Goal: Task Accomplishment & Management: Manage account settings

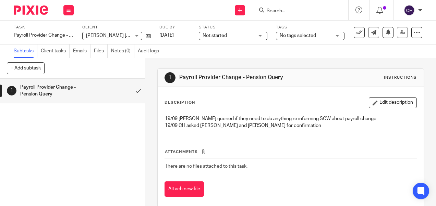
click at [273, 9] on input "Search" at bounding box center [297, 11] width 62 height 6
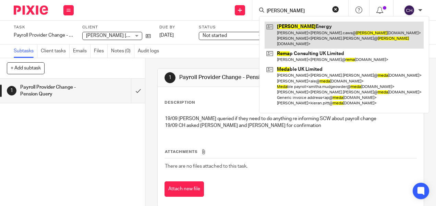
type input "reda"
click at [283, 24] on link at bounding box center [344, 35] width 159 height 27
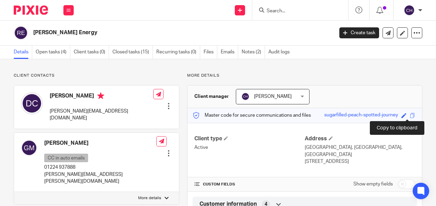
click at [410, 115] on span at bounding box center [412, 115] width 5 height 5
click at [407, 118] on div "Save sugarfilled-peach-spotted-journey" at bounding box center [370, 116] width 93 height 8
click at [404, 109] on div "Master code for secure communications and files sugarfilled-peach-spotted-journ…" at bounding box center [305, 115] width 235 height 15
click at [410, 115] on span at bounding box center [412, 115] width 5 height 5
click at [56, 53] on link "Open tasks (4)" at bounding box center [53, 52] width 35 height 13
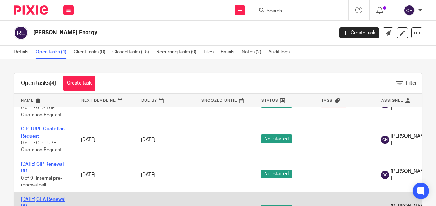
scroll to position [35, 0]
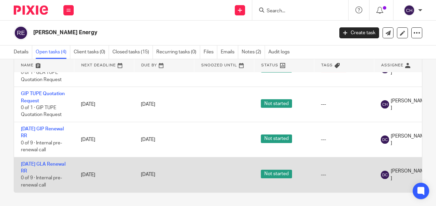
click at [34, 163] on td "01/11/25 GLA Renewal RR 0 of 9 · Internal pre-renewal call" at bounding box center [44, 174] width 60 height 35
click at [35, 162] on link "01/11/25 GLA Renewal RR" at bounding box center [43, 168] width 45 height 12
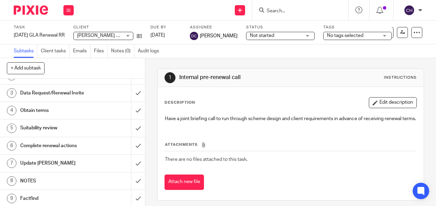
scroll to position [30, 0]
click at [24, 180] on h1 "NOTES" at bounding box center [54, 181] width 69 height 10
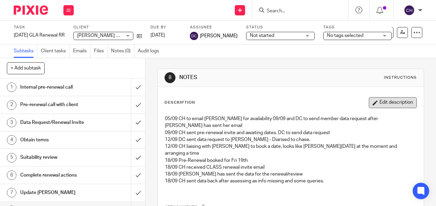
click at [380, 102] on button "Edit description" at bounding box center [393, 102] width 48 height 11
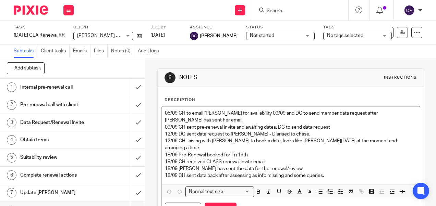
click at [343, 172] on p "18/09 CH sent data back after assessing as info missing and some queries." at bounding box center [290, 175] width 251 height 7
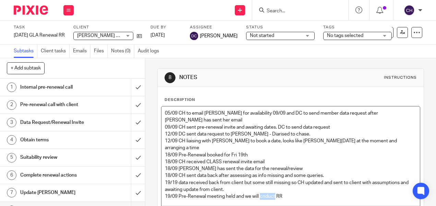
drag, startPoint x: 261, startPoint y: 180, endPoint x: 280, endPoint y: 38, distance: 143.2
click at [280, 38] on span "Not started" at bounding box center [275, 35] width 51 height 7
click at [293, 193] on p "19/09 Pre-Renewal meeting held and we will conduct RR" at bounding box center [290, 196] width 251 height 7
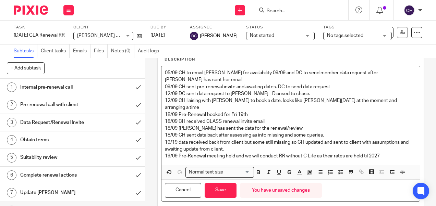
scroll to position [41, 0]
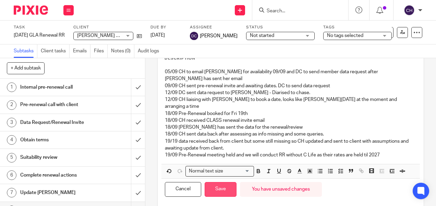
click at [227, 182] on button "Save" at bounding box center [221, 189] width 32 height 15
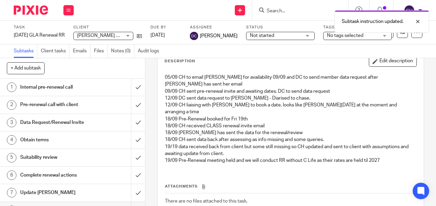
scroll to position [44, 0]
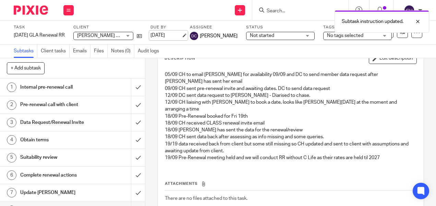
click at [170, 36] on link "26 Sep 2025" at bounding box center [166, 35] width 31 height 7
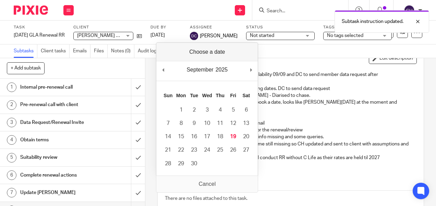
click at [43, 7] on img at bounding box center [31, 9] width 34 height 9
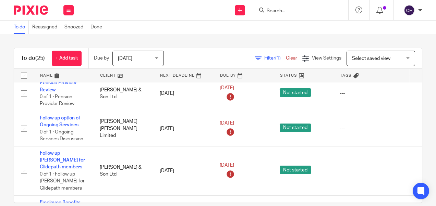
scroll to position [171, 0]
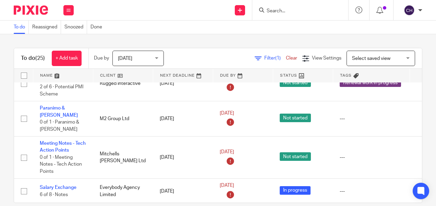
click at [284, 15] on div at bounding box center [300, 10] width 96 height 20
drag, startPoint x: 284, startPoint y: 15, endPoint x: 286, endPoint y: 8, distance: 7.2
click at [286, 8] on input "Search" at bounding box center [297, 11] width 62 height 6
click at [286, 9] on input "Search" at bounding box center [297, 11] width 62 height 6
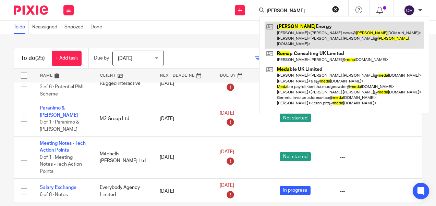
type input "reda"
click at [284, 29] on link at bounding box center [344, 35] width 159 height 27
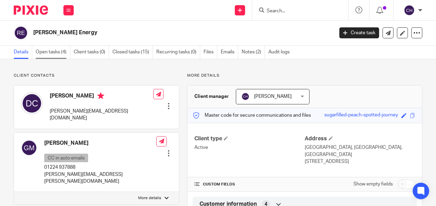
click at [58, 52] on link "Open tasks (4)" at bounding box center [53, 52] width 35 height 13
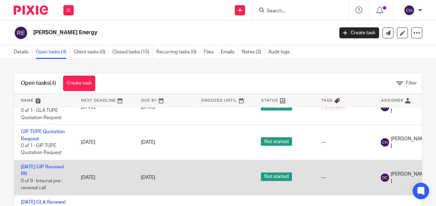
scroll to position [25, 0]
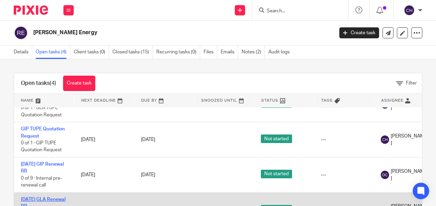
click at [33, 197] on link "[DATE] GLA Renewal RR" at bounding box center [43, 203] width 45 height 12
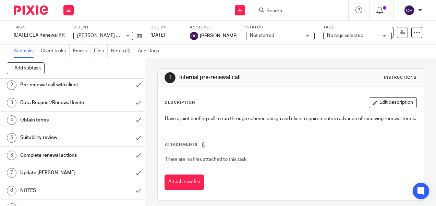
scroll to position [30, 0]
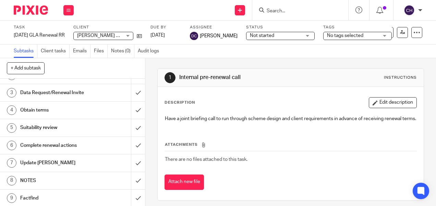
click at [38, 179] on h1 "NOTES" at bounding box center [54, 181] width 69 height 10
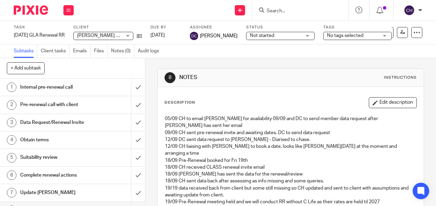
scroll to position [73, 0]
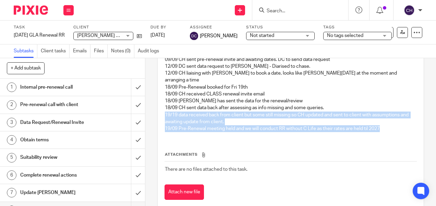
drag, startPoint x: 384, startPoint y: 115, endPoint x: 158, endPoint y: 100, distance: 227.1
click at [158, 100] on div "Description Edit description 05/09 CH to email REDA for availability 09/09 and …" at bounding box center [291, 112] width 266 height 197
copy div "19/19 data received back from client but some still missing so CH updated and s…"
click at [142, 38] on icon at bounding box center [139, 36] width 5 height 5
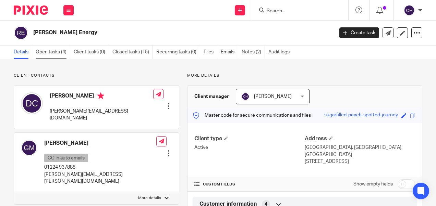
click at [54, 54] on link "Open tasks (4)" at bounding box center [53, 52] width 35 height 13
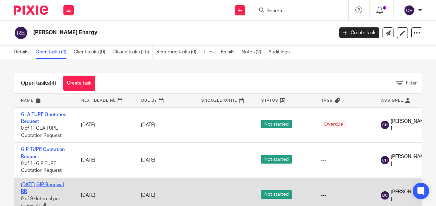
click at [33, 186] on link "[DATE] GIP Renewal RR" at bounding box center [42, 189] width 43 height 12
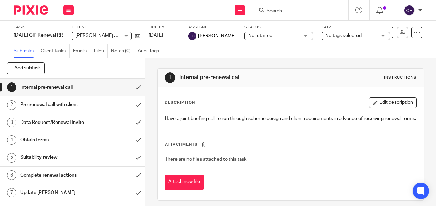
scroll to position [30, 0]
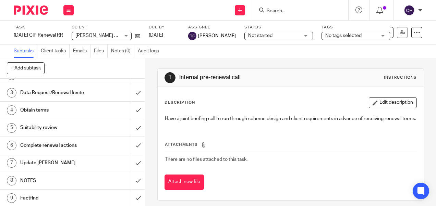
click at [43, 181] on h1 "NOTES" at bounding box center [54, 181] width 69 height 10
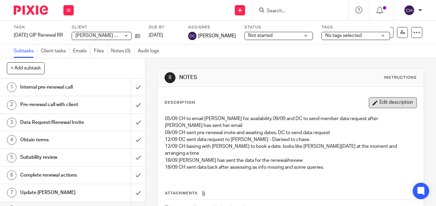
click at [398, 101] on button "Edit description" at bounding box center [393, 102] width 48 height 11
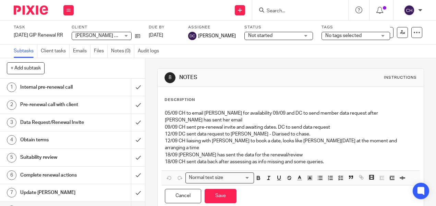
click at [346, 152] on p "18/09 Deborah has sent the data for the renewal/review" at bounding box center [290, 155] width 251 height 7
click at [332, 159] on p "18/09 CH sent data back after assessing as info missing and some queries." at bounding box center [290, 162] width 251 height 7
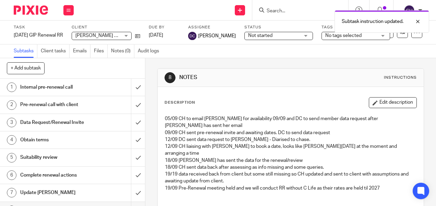
click at [28, 12] on img at bounding box center [31, 9] width 34 height 9
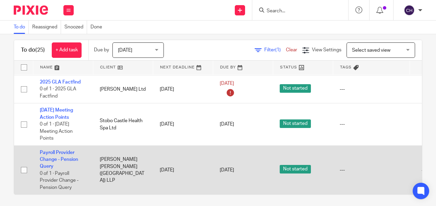
scroll to position [10, 0]
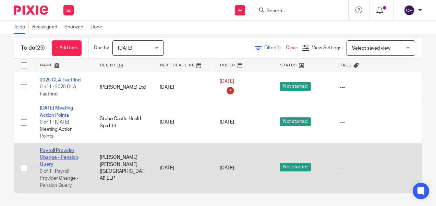
click at [64, 151] on link "Payroll Provider Change - Pension Query" at bounding box center [59, 157] width 38 height 19
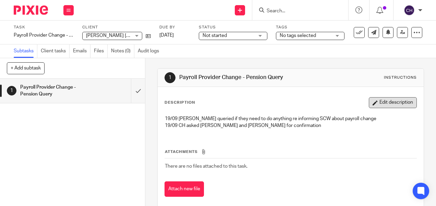
click at [385, 107] on button "Edit description" at bounding box center [393, 102] width 48 height 11
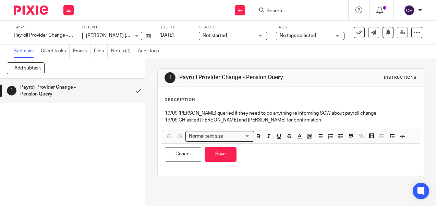
click at [289, 120] on p "19/09 CH asked Kirsty and Geoff for confirmation" at bounding box center [290, 120] width 251 height 7
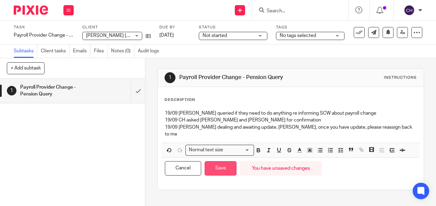
click at [213, 161] on button "Save" at bounding box center [221, 168] width 32 height 15
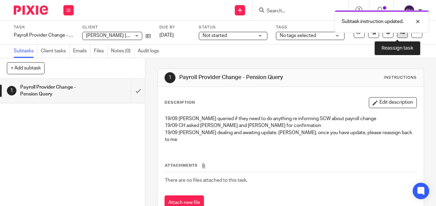
click at [397, 33] on link at bounding box center [402, 32] width 11 height 11
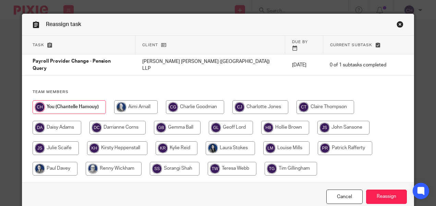
click at [220, 121] on input "radio" at bounding box center [231, 128] width 44 height 14
radio input "true"
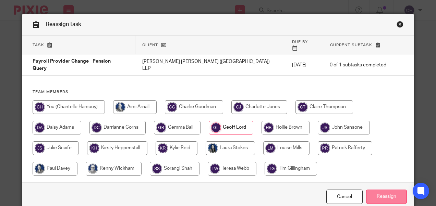
click at [383, 190] on input "Reassign" at bounding box center [386, 197] width 41 height 15
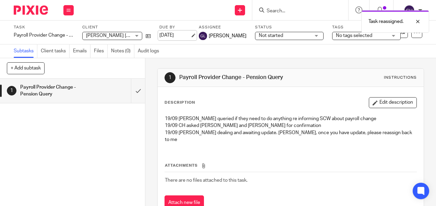
click at [168, 34] on link "19 Sep 2025" at bounding box center [174, 35] width 31 height 7
click at [29, 9] on img at bounding box center [31, 9] width 34 height 9
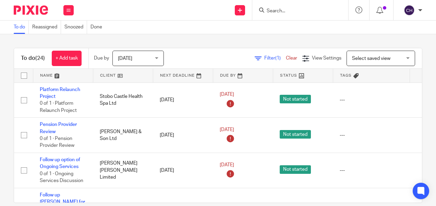
click at [287, 12] on input "Search" at bounding box center [297, 11] width 62 height 6
type input "[PERSON_NAME]"
click button "submit" at bounding box center [0, 0] width 0 height 0
click at [287, 5] on div "[PERSON_NAME]" at bounding box center [300, 10] width 96 height 20
click at [284, 9] on input "reda" at bounding box center [297, 11] width 62 height 6
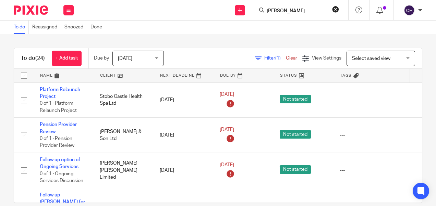
click at [278, 10] on input "reda" at bounding box center [297, 11] width 62 height 6
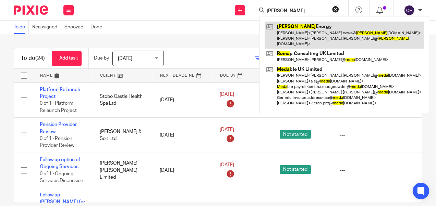
click at [291, 30] on link at bounding box center [344, 35] width 159 height 27
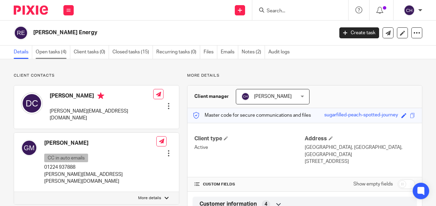
click at [52, 52] on link "Open tasks (4)" at bounding box center [53, 52] width 35 height 13
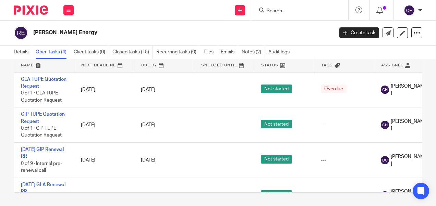
click at [30, 11] on img at bounding box center [31, 9] width 34 height 9
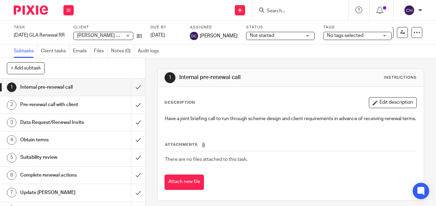
scroll to position [30, 0]
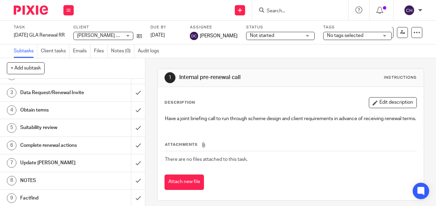
click at [50, 184] on h1 "NOTES" at bounding box center [54, 181] width 69 height 10
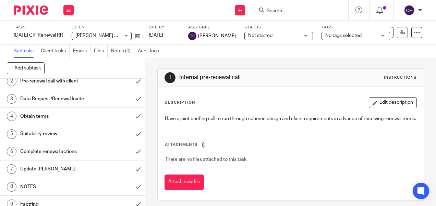
scroll to position [30, 0]
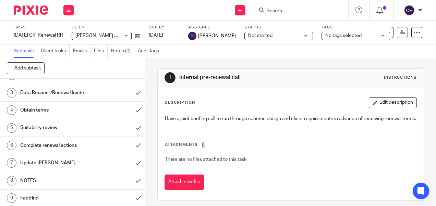
click at [31, 179] on h1 "NOTES" at bounding box center [54, 181] width 69 height 10
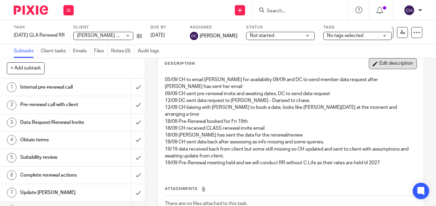
click at [381, 65] on button "Edit description" at bounding box center [393, 63] width 48 height 11
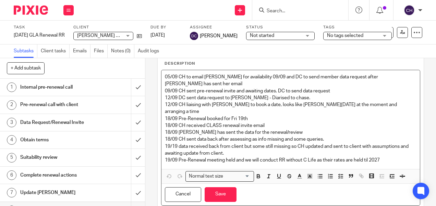
click at [376, 157] on p "19/09 Pre-Renewal meeting held and we will conduct RR without C Life as their r…" at bounding box center [290, 160] width 251 height 7
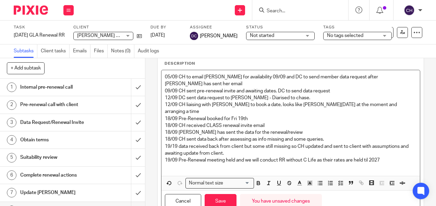
click at [366, 157] on p "19/09 Pre-Renewal meeting held and we will conduct RR without C Life as their r…" at bounding box center [290, 160] width 251 height 7
click at [167, 164] on p at bounding box center [290, 167] width 251 height 7
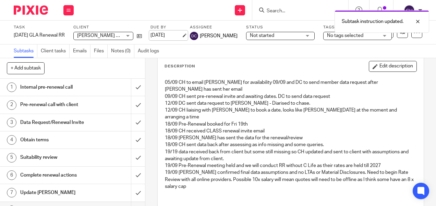
click at [165, 34] on link "26 Sep 2025" at bounding box center [166, 35] width 31 height 7
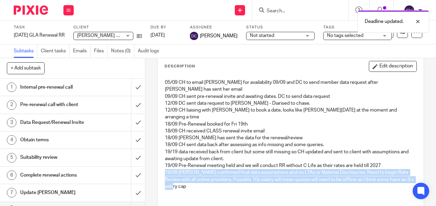
drag, startPoint x: 188, startPoint y: 173, endPoint x: 163, endPoint y: 161, distance: 28.1
click at [165, 169] on p "19/09 Deborah confirmed final data assumptions and no LTAs or Material Disclosu…" at bounding box center [290, 179] width 251 height 21
copy p "19/09 Deborah confirmed final data assumptions and no LTAs or Material Disclosu…"
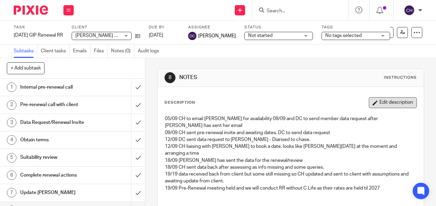
click at [385, 99] on button "Edit description" at bounding box center [393, 102] width 48 height 11
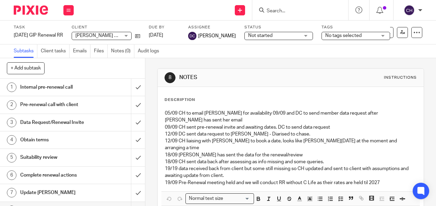
click at [385, 166] on p "19/19 data received back from client but some still missing so CH updated and s…" at bounding box center [290, 173] width 251 height 14
click at [379, 180] on p "19/09 Pre-Renewal meeting held and we will conduct RR without C Life as their r…" at bounding box center [290, 183] width 251 height 7
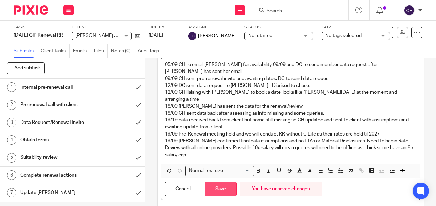
click at [208, 182] on button "Save" at bounding box center [221, 189] width 32 height 15
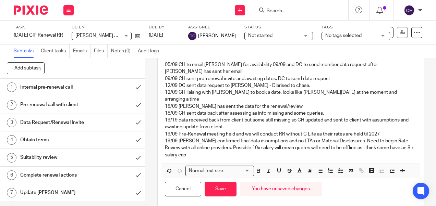
scroll to position [54, 0]
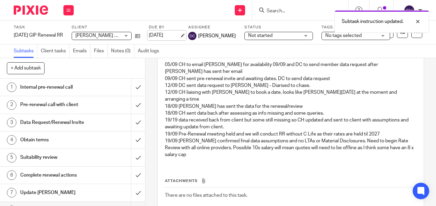
click at [164, 35] on link "26 Sep 2025" at bounding box center [164, 35] width 31 height 7
click at [29, 18] on div at bounding box center [28, 10] width 57 height 20
click at [29, 14] on img at bounding box center [31, 9] width 34 height 9
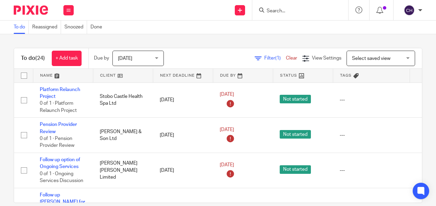
click at [293, 10] on input "Search" at bounding box center [297, 11] width 62 height 6
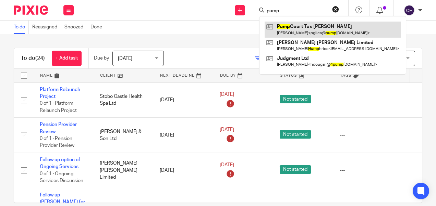
type input "pump"
click at [305, 31] on link at bounding box center [333, 30] width 136 height 16
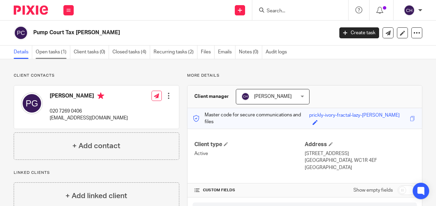
click at [51, 50] on link "Open tasks (1)" at bounding box center [53, 52] width 35 height 13
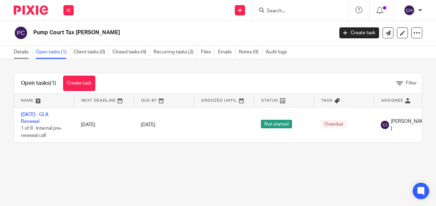
click at [23, 49] on link "Details" at bounding box center [23, 52] width 19 height 13
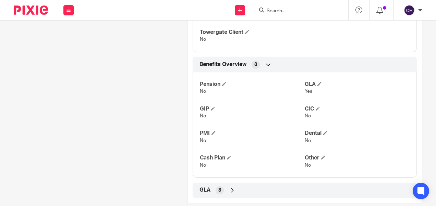
scroll to position [251, 0]
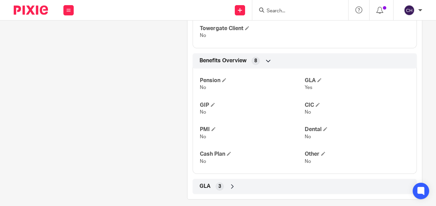
click at [232, 183] on icon at bounding box center [232, 186] width 7 height 7
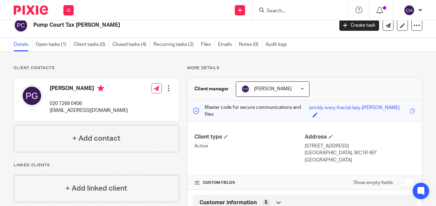
scroll to position [0, 0]
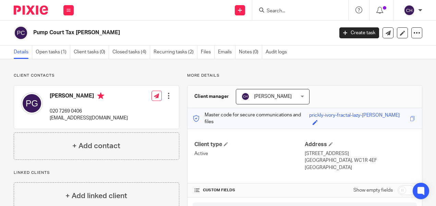
click at [32, 7] on img at bounding box center [31, 9] width 34 height 9
